Goal: Navigation & Orientation: Understand site structure

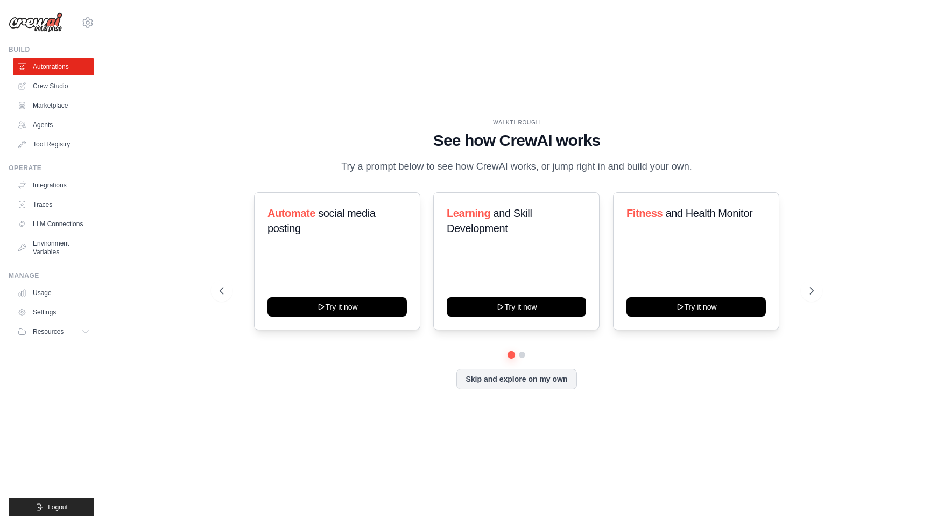
click at [209, 101] on div "WALKTHROUGH See how CrewAI works Try a prompt below to see how CrewAI works, or…" at bounding box center [517, 262] width 792 height 503
click at [64, 100] on link "Marketplace" at bounding box center [54, 105] width 81 height 17
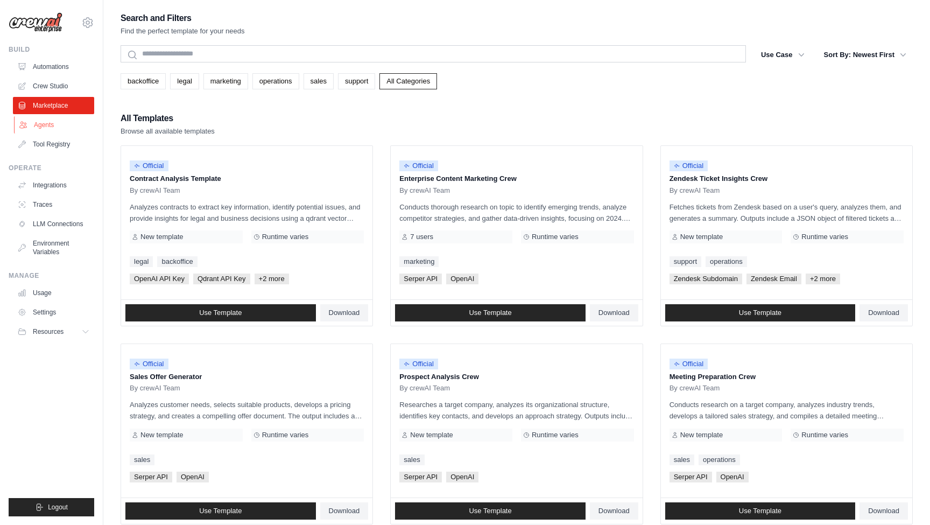
click at [50, 123] on link "Agents" at bounding box center [54, 124] width 81 height 17
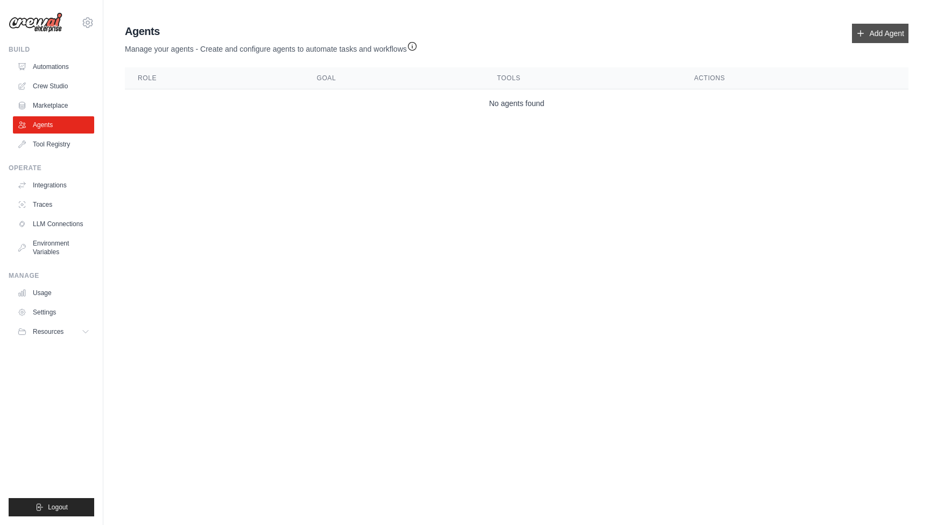
click at [891, 37] on link "Add Agent" at bounding box center [880, 33] width 57 height 19
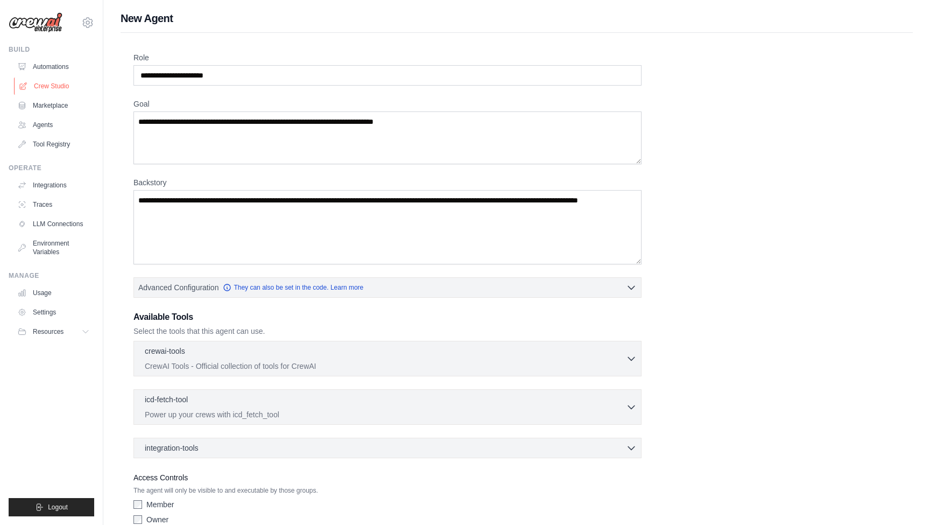
click at [64, 86] on link "Crew Studio" at bounding box center [54, 86] width 81 height 17
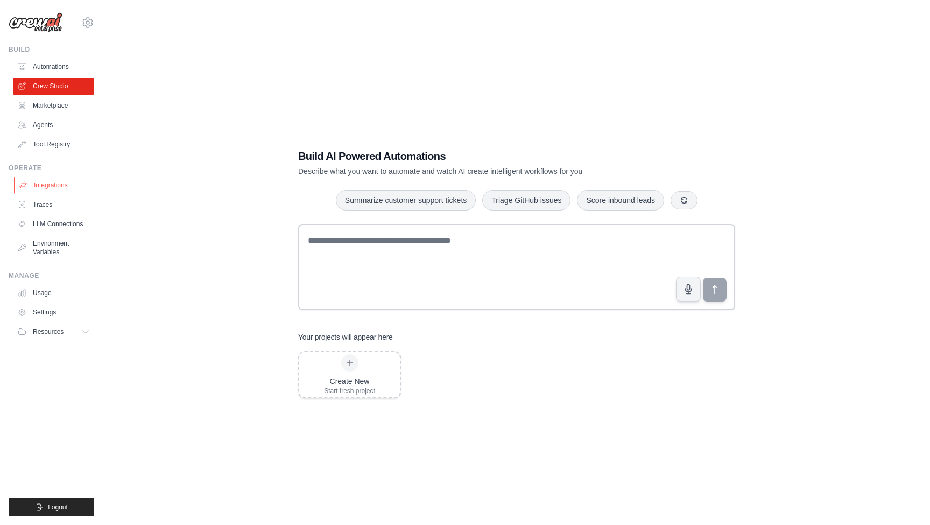
click at [43, 181] on link "Integrations" at bounding box center [54, 185] width 81 height 17
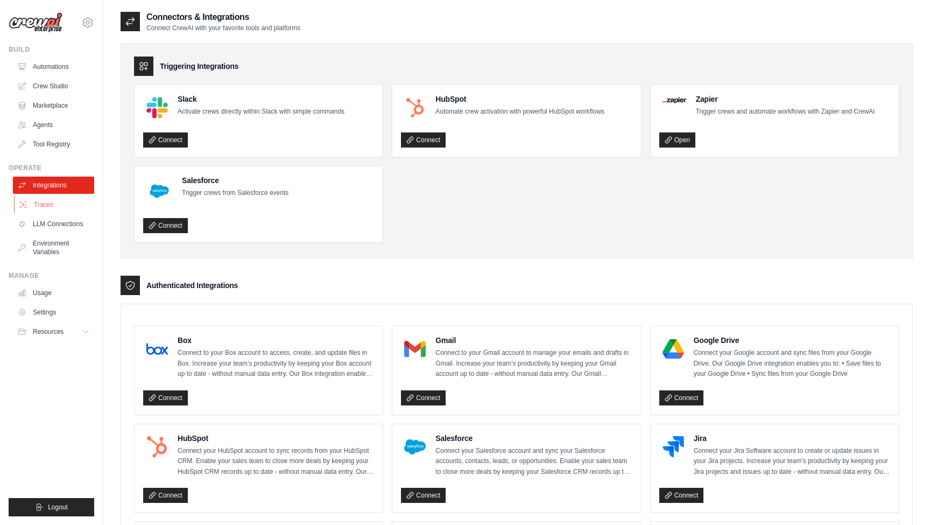
click at [55, 207] on link "Traces" at bounding box center [54, 204] width 81 height 17
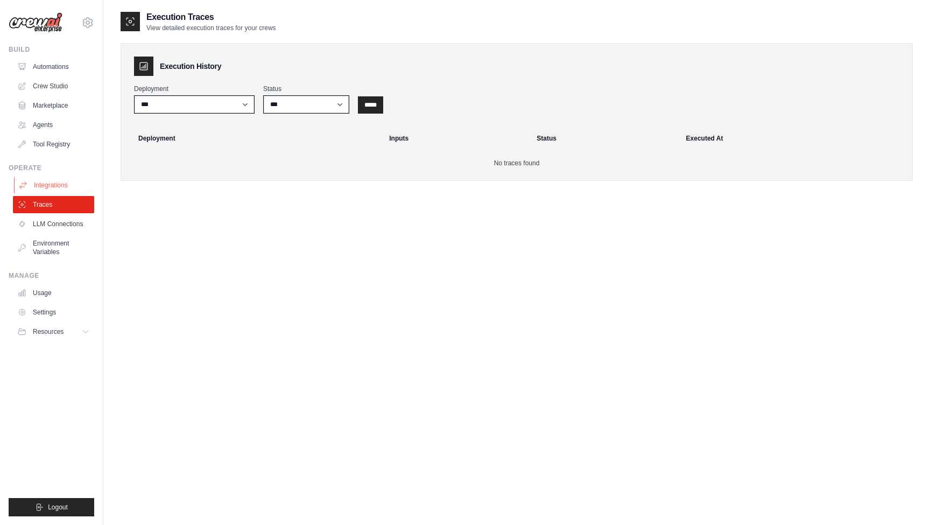
click at [59, 184] on link "Integrations" at bounding box center [54, 185] width 81 height 17
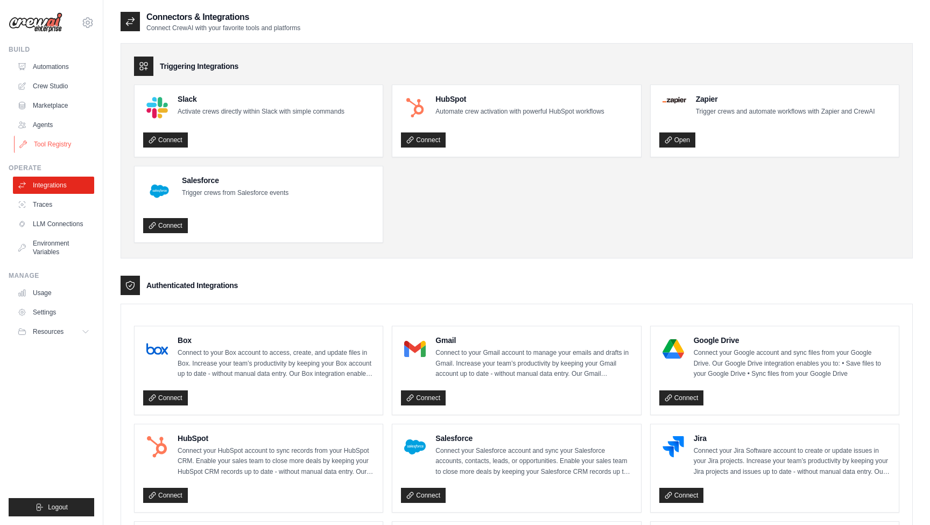
click at [57, 143] on link "Tool Registry" at bounding box center [54, 144] width 81 height 17
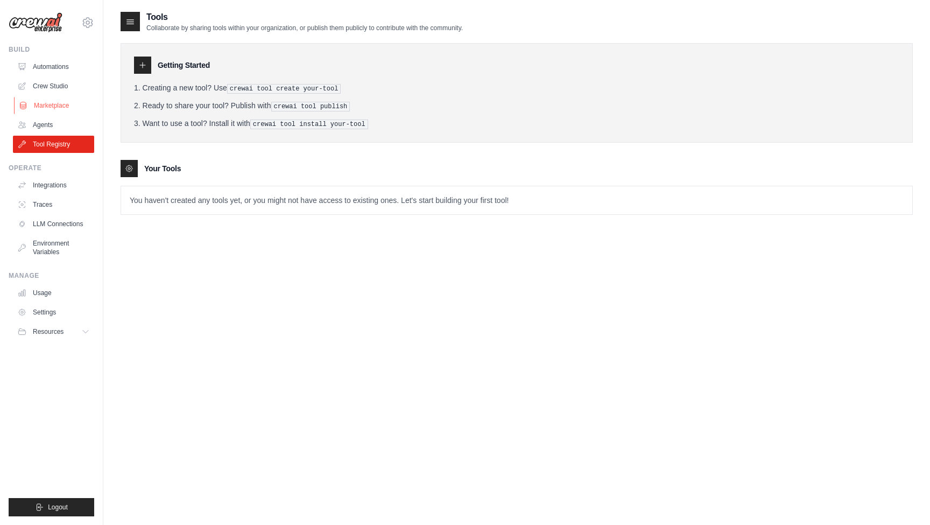
click at [56, 108] on link "Marketplace" at bounding box center [54, 105] width 81 height 17
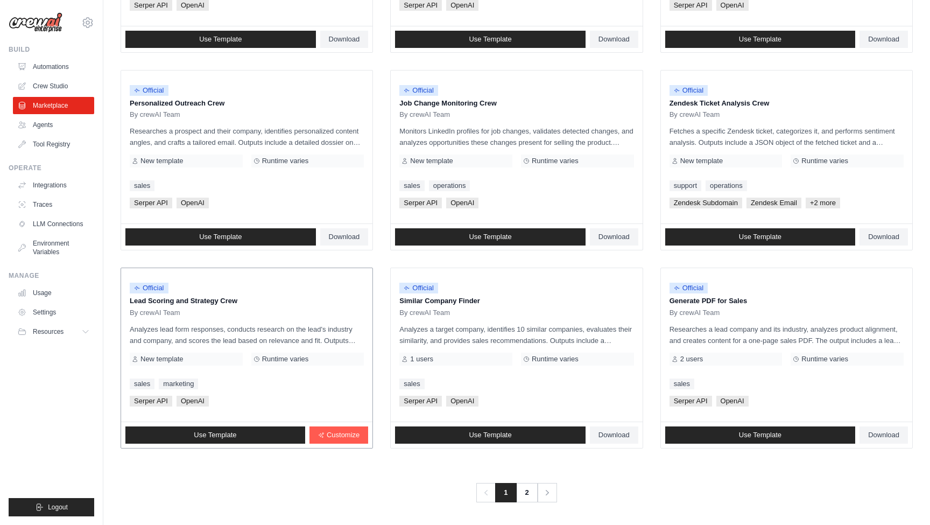
scroll to position [471, 0]
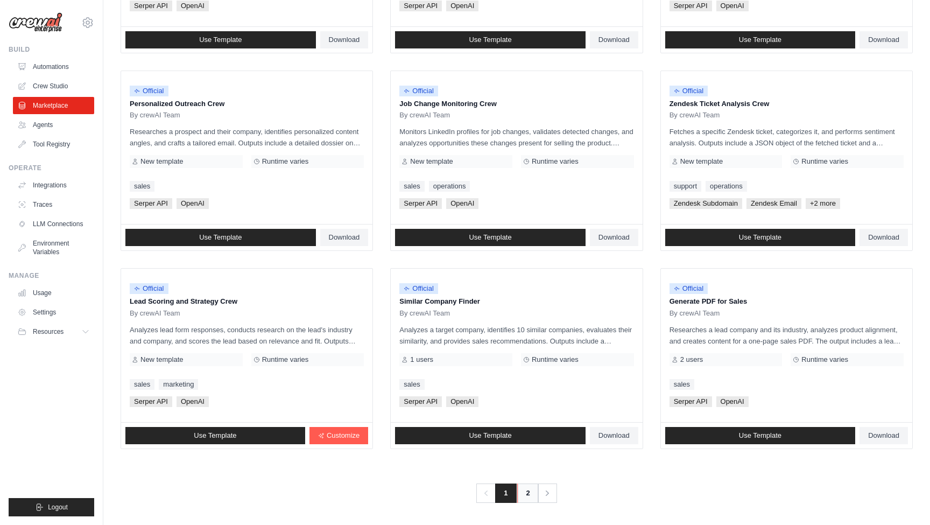
click at [525, 489] on link "2" at bounding box center [528, 492] width 22 height 19
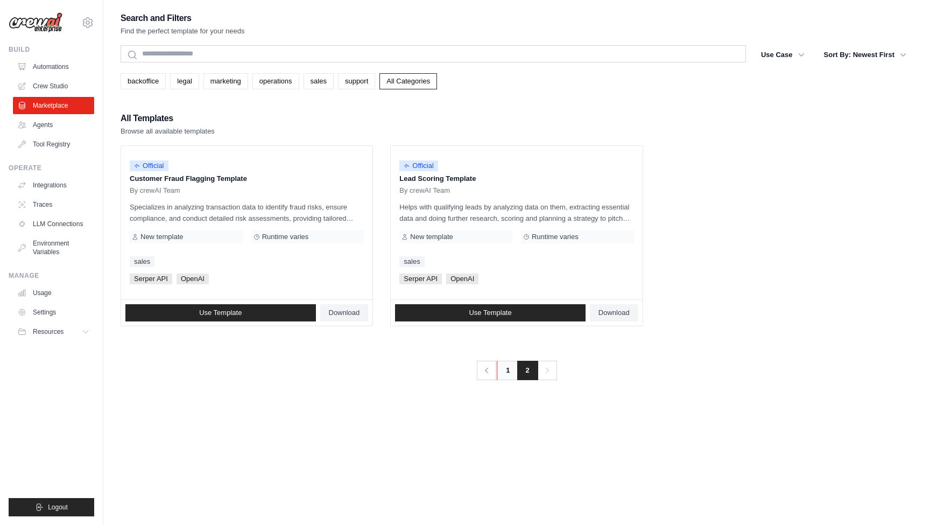
click at [503, 367] on link "1" at bounding box center [508, 370] width 22 height 19
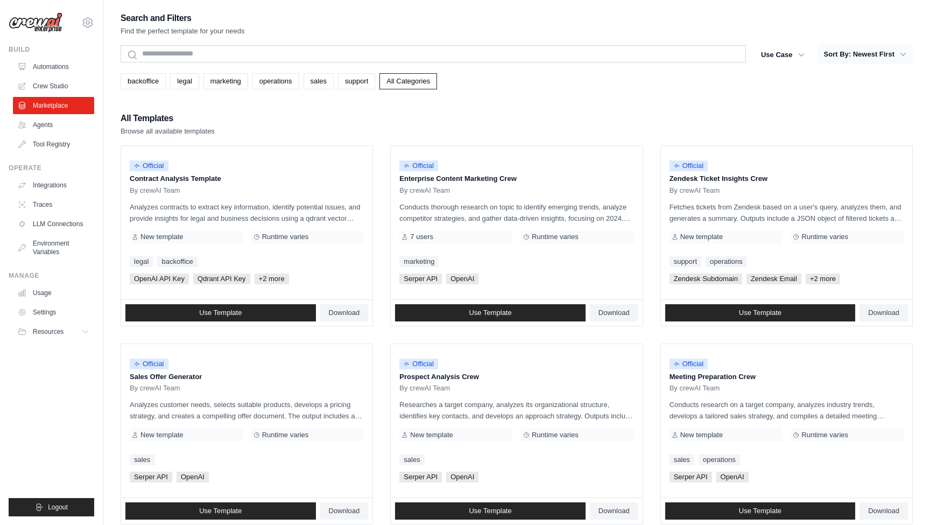
click at [872, 60] on button "Sort By: Newest First" at bounding box center [865, 54] width 95 height 19
click at [759, 42] on div "Search and Filters Find the perfect template for your needs Search Use Case bac…" at bounding box center [517, 492] width 792 height 963
click at [780, 53] on button "Use Case" at bounding box center [783, 54] width 57 height 19
click at [699, 89] on div "Search and Filters Find the perfect template for your needs Search Use Case bac…" at bounding box center [517, 492] width 792 height 963
click at [43, 125] on link "Agents" at bounding box center [54, 124] width 81 height 17
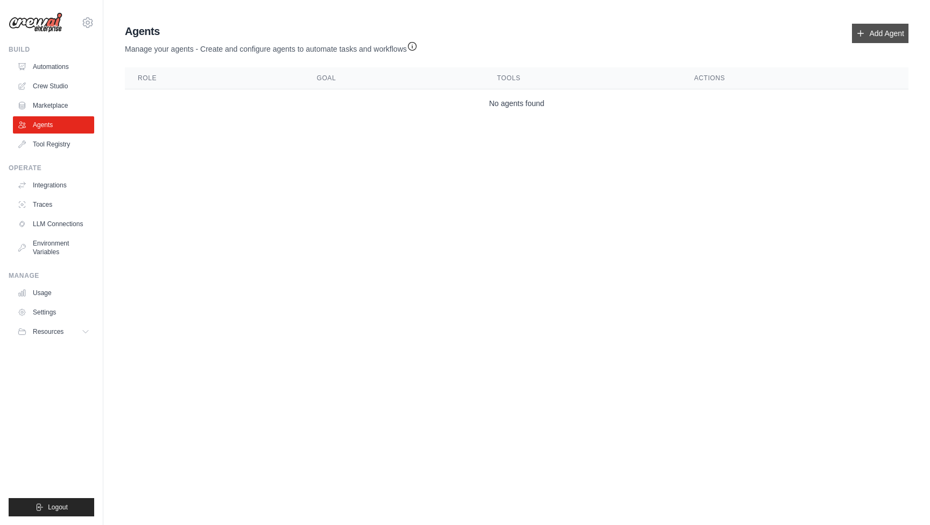
click at [885, 35] on link "Add Agent" at bounding box center [880, 33] width 57 height 19
click at [870, 40] on link "Add Agent" at bounding box center [880, 33] width 57 height 19
click at [309, 274] on body "[EMAIL_ADDRESS][DOMAIN_NAME] Settings Build Automations Crew Studio" at bounding box center [465, 262] width 930 height 525
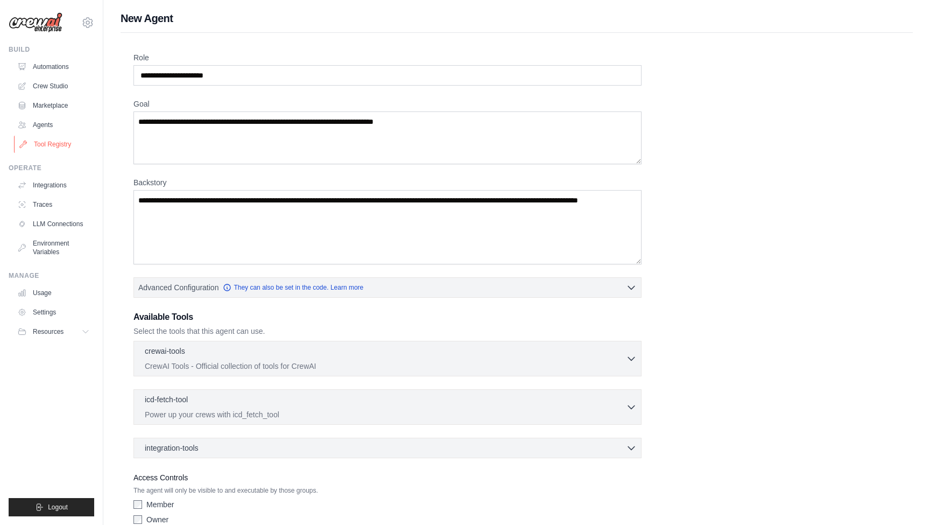
click at [72, 145] on link "Tool Registry" at bounding box center [54, 144] width 81 height 17
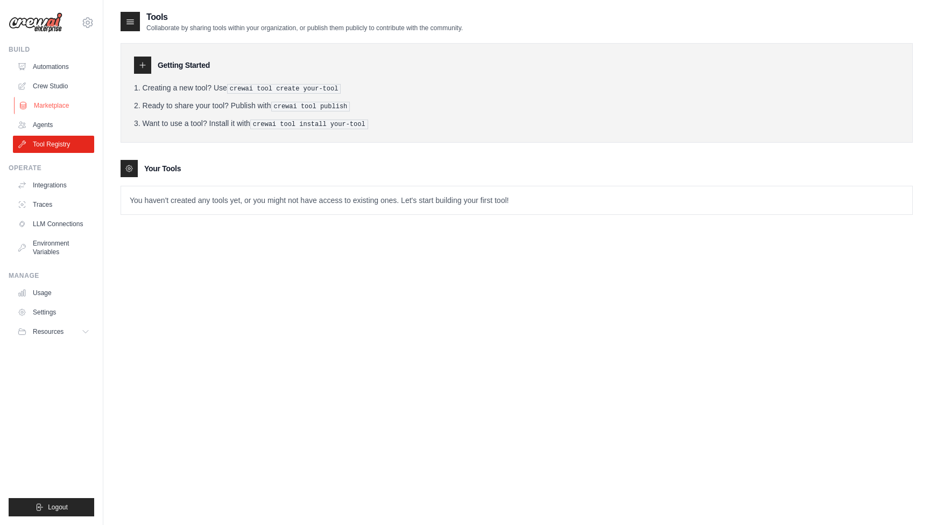
click at [58, 102] on link "Marketplace" at bounding box center [54, 105] width 81 height 17
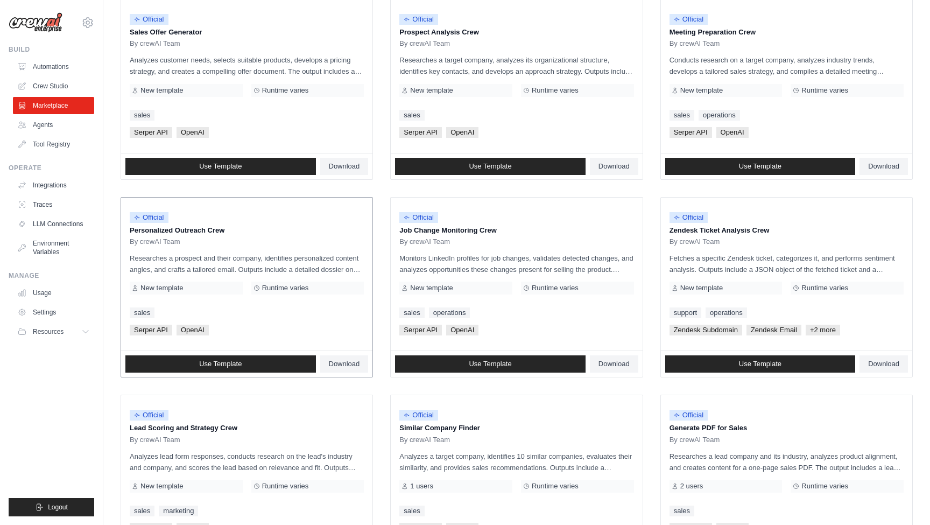
scroll to position [347, 0]
